Goal: Task Accomplishment & Management: Manage account settings

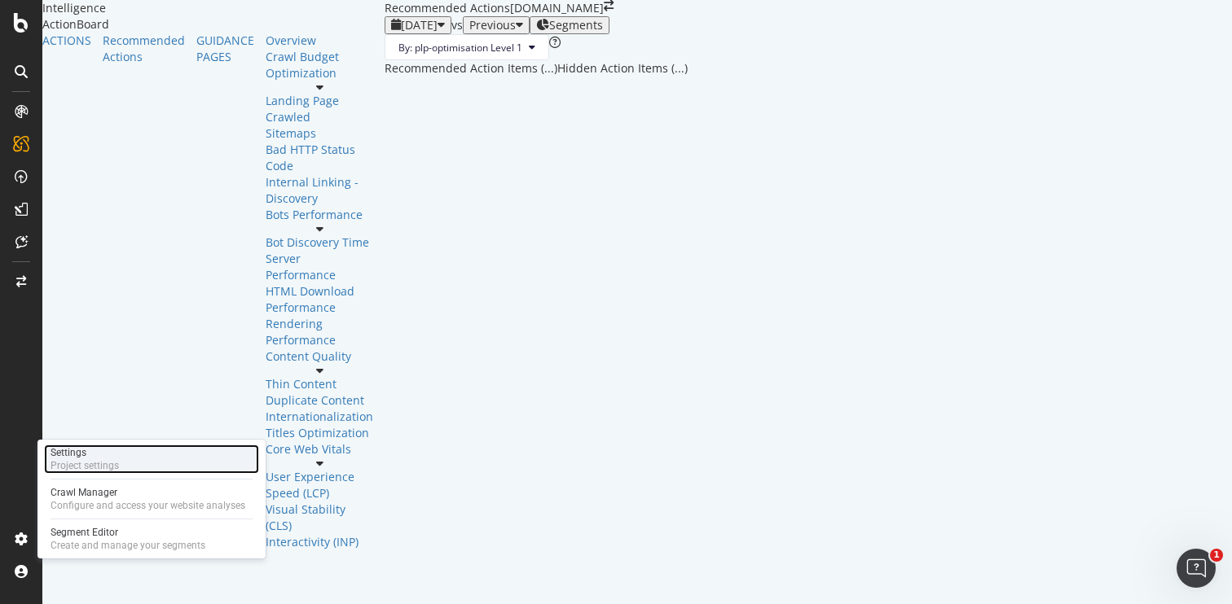
click at [124, 468] on div "Settings Project settings" at bounding box center [151, 459] width 215 height 29
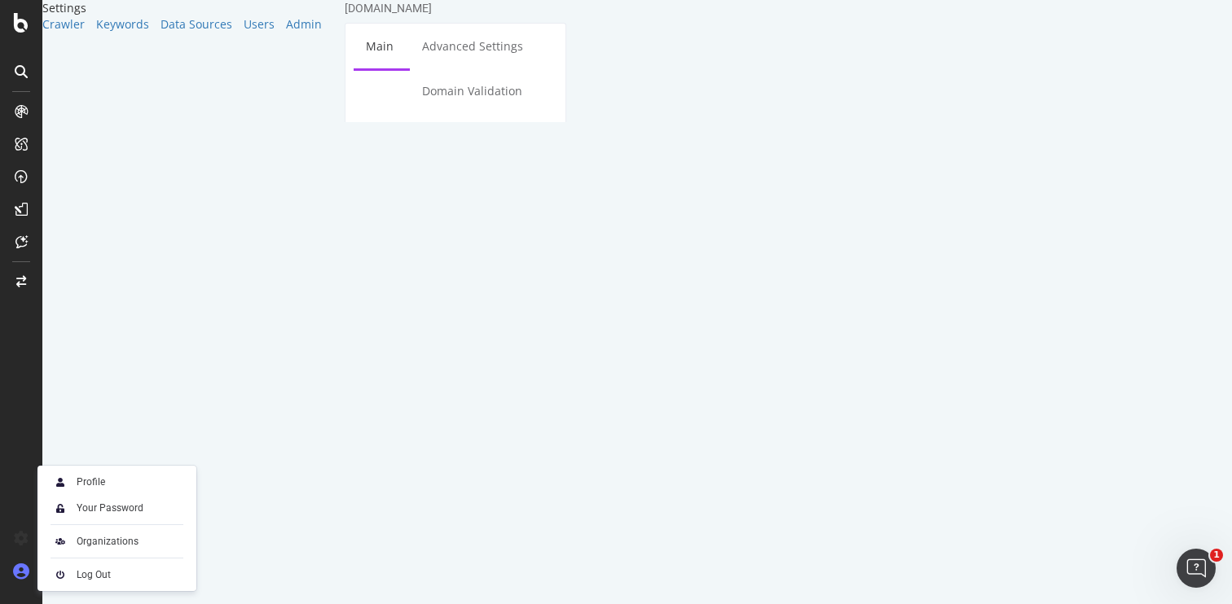
click at [23, 568] on icon at bounding box center [21, 572] width 16 height 16
click at [90, 534] on div "Organizations" at bounding box center [117, 541] width 146 height 23
